Goal: Check status: Check status

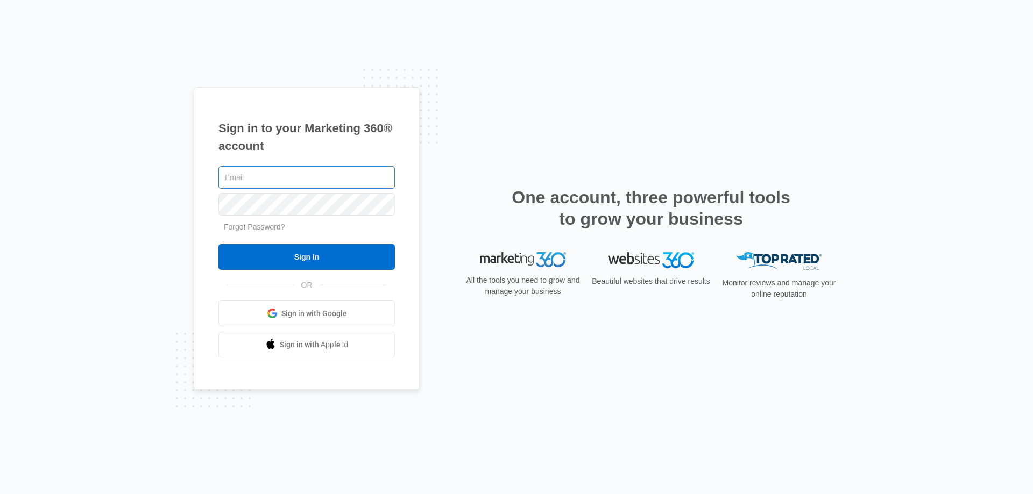
click at [271, 176] on input "text" at bounding box center [306, 177] width 176 height 23
type input "[PERSON_NAME][EMAIL_ADDRESS][DOMAIN_NAME]"
click at [218, 244] on input "Sign In" at bounding box center [306, 257] width 176 height 26
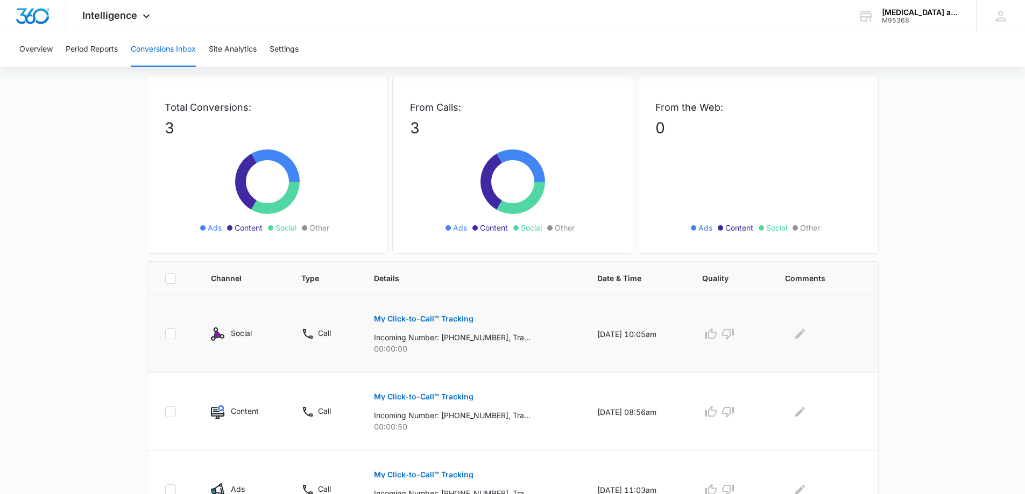
scroll to position [103, 0]
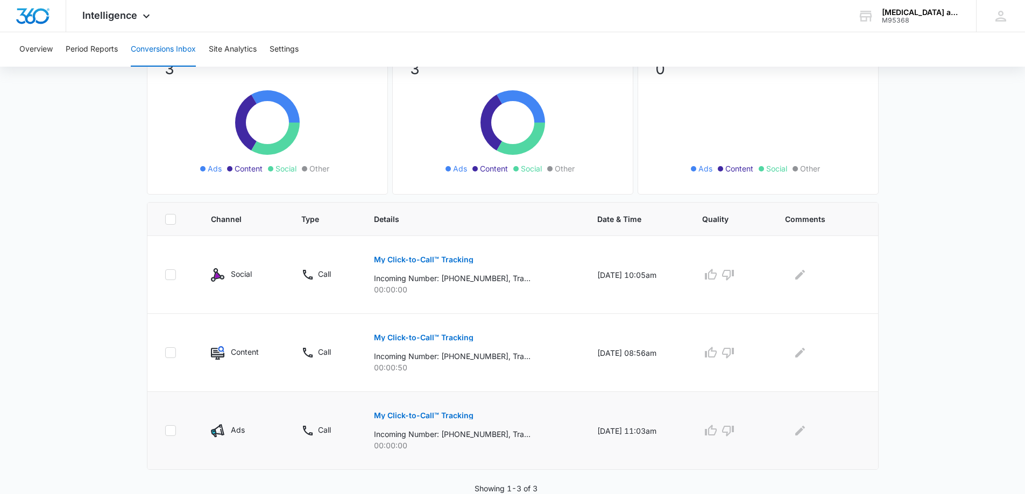
click at [424, 415] on p "My Click-to-Call™ Tracking" at bounding box center [424, 416] width 100 height 8
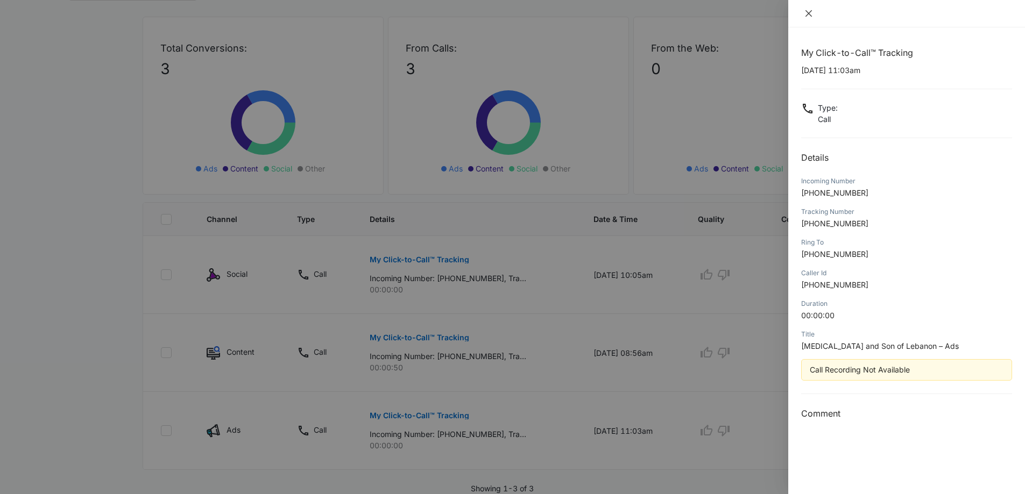
click at [809, 10] on icon "close" at bounding box center [808, 13] width 9 height 9
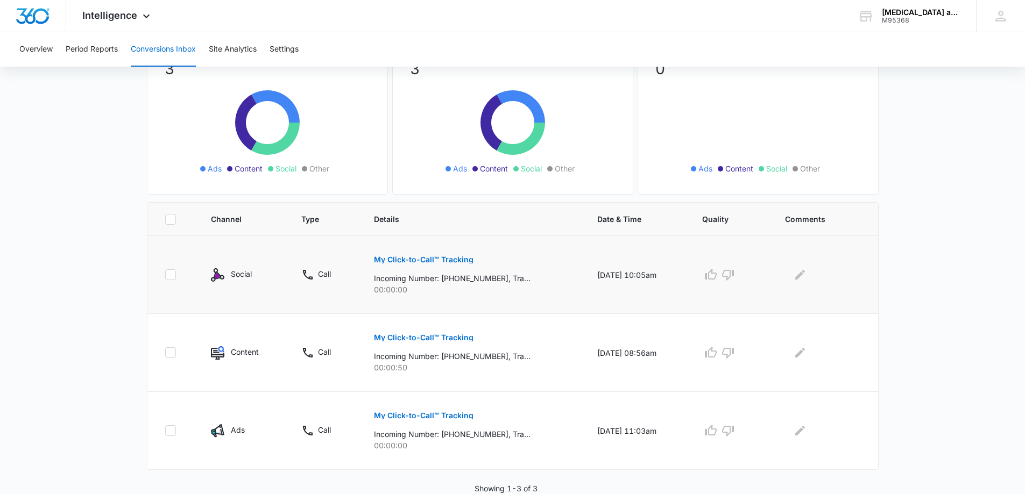
click at [418, 259] on p "My Click-to-Call™ Tracking" at bounding box center [424, 260] width 100 height 8
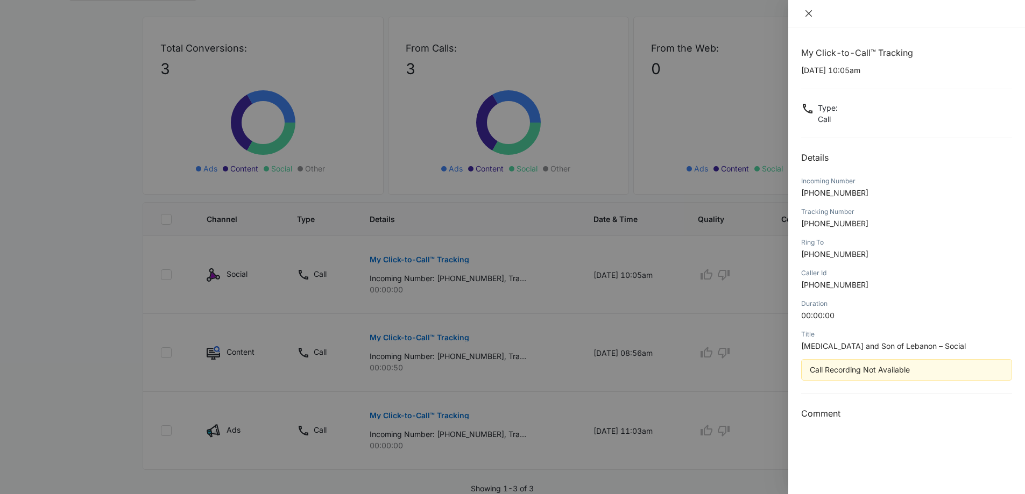
click at [812, 13] on icon "close" at bounding box center [808, 13] width 9 height 9
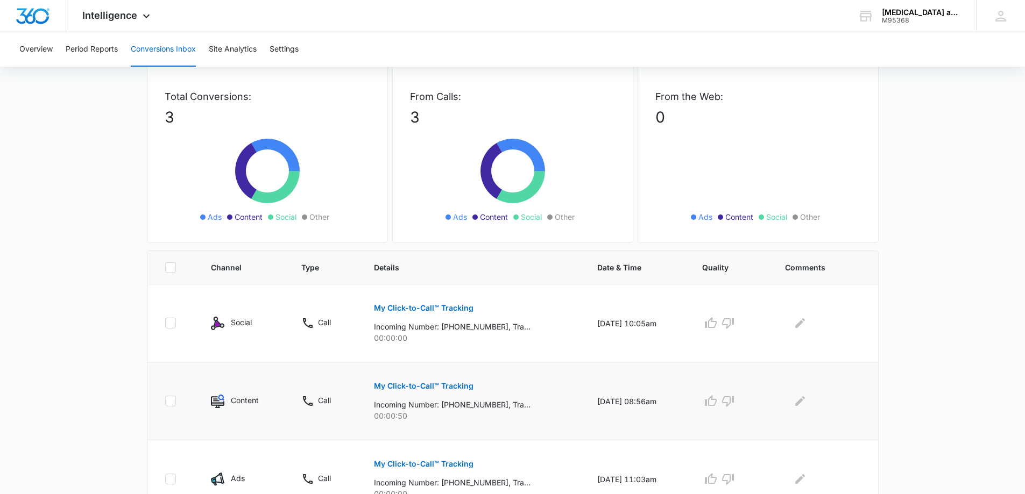
scroll to position [0, 0]
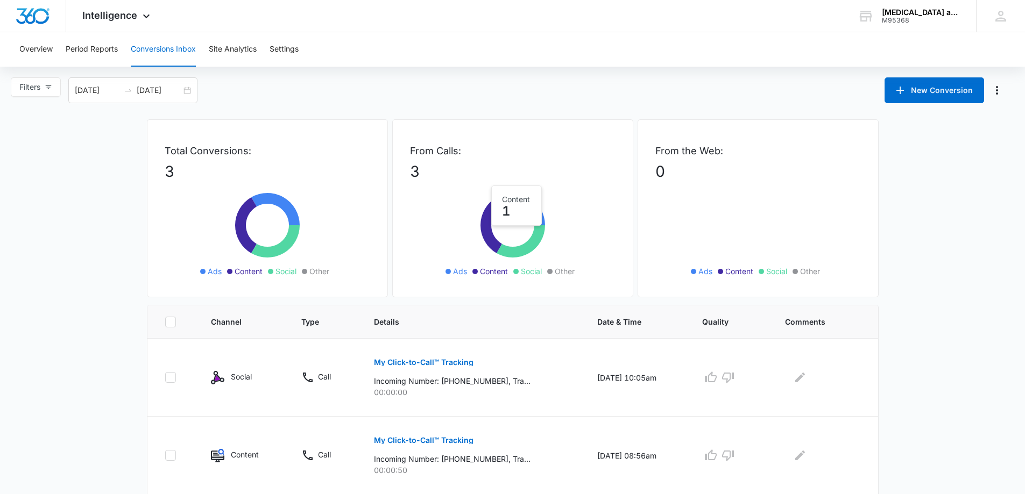
click at [487, 232] on icon at bounding box center [491, 225] width 22 height 56
click at [40, 52] on button "Overview" at bounding box center [35, 49] width 33 height 34
